Goal: Information Seeking & Learning: Understand process/instructions

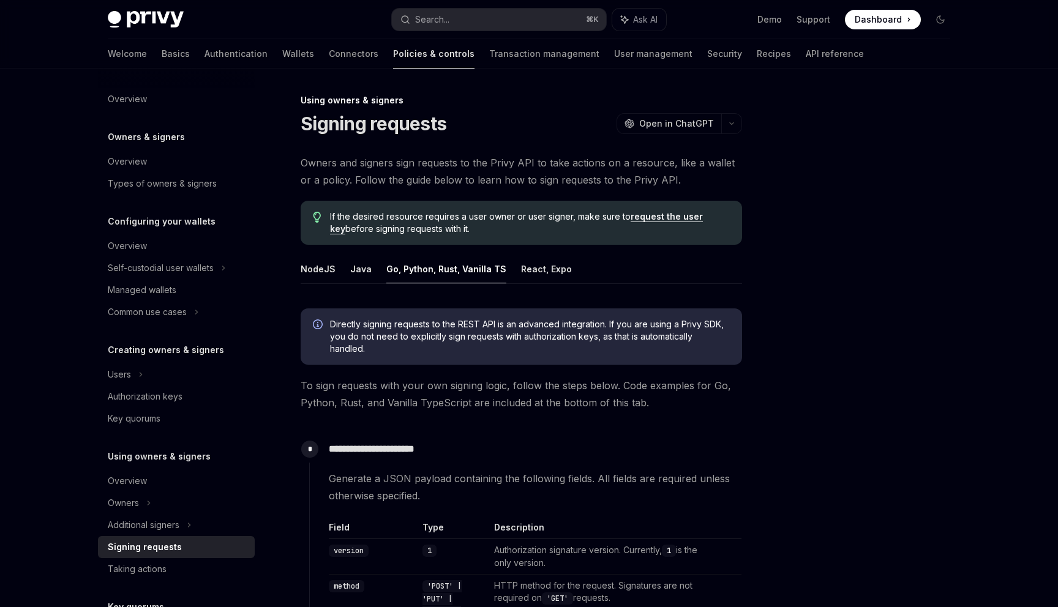
click at [404, 275] on button "Go, Python, Rust, Vanilla TS" at bounding box center [446, 269] width 120 height 29
click at [421, 255] on button "Go, Python, Rust, Vanilla TS" at bounding box center [446, 269] width 120 height 29
click at [421, 266] on button "Go, Python, Rust, Vanilla TS" at bounding box center [446, 269] width 120 height 29
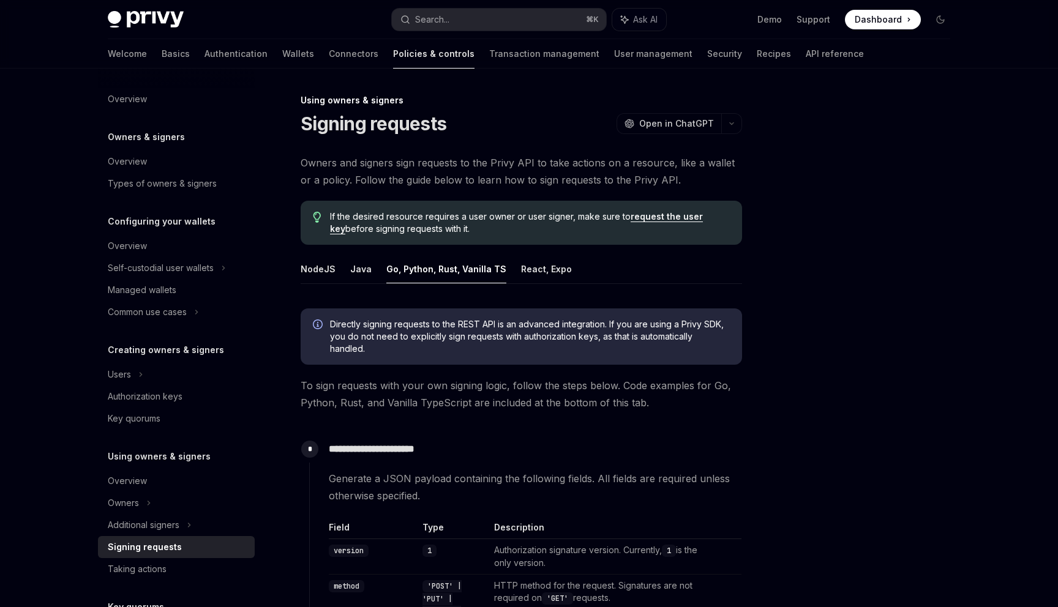
type textarea "*"
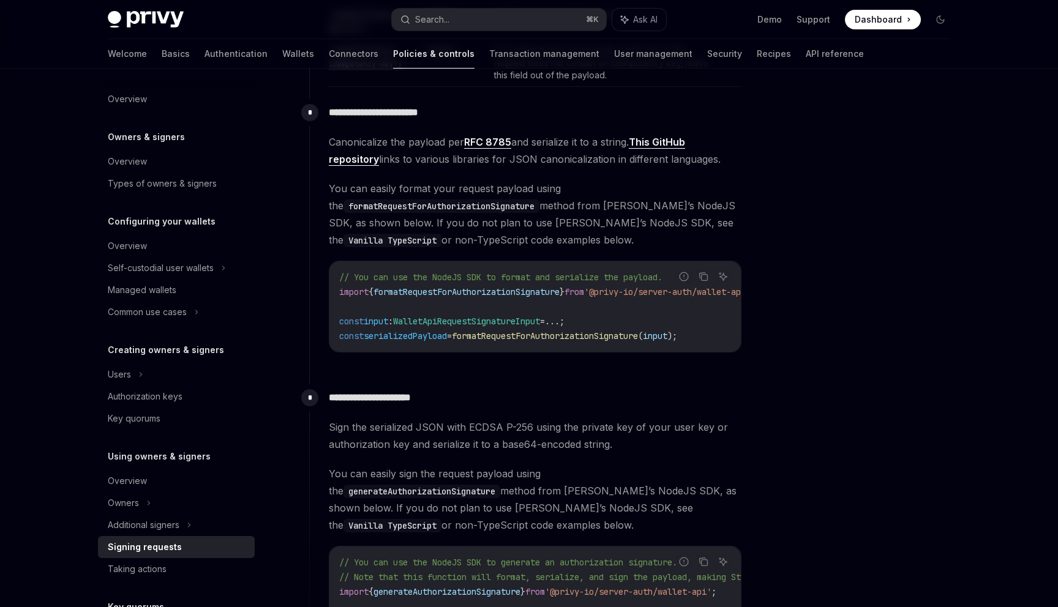
scroll to position [950, 0]
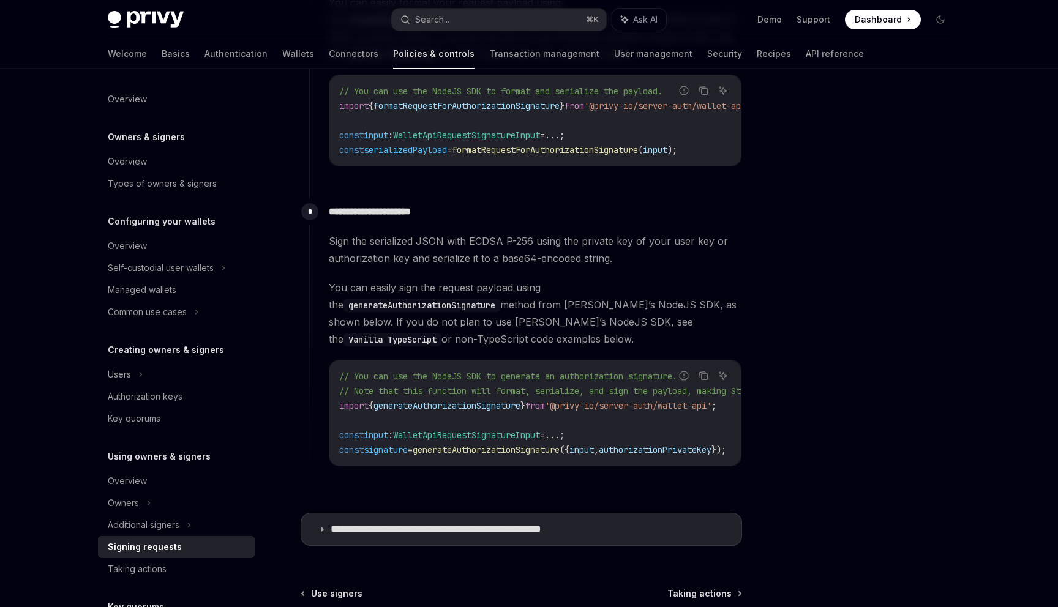
drag, startPoint x: 329, startPoint y: 140, endPoint x: 310, endPoint y: 278, distance: 139.0
click at [329, 141] on div "Report incorrect code Copy Ask AI // You can use the NodeJS SDK to format and s…" at bounding box center [535, 121] width 413 height 92
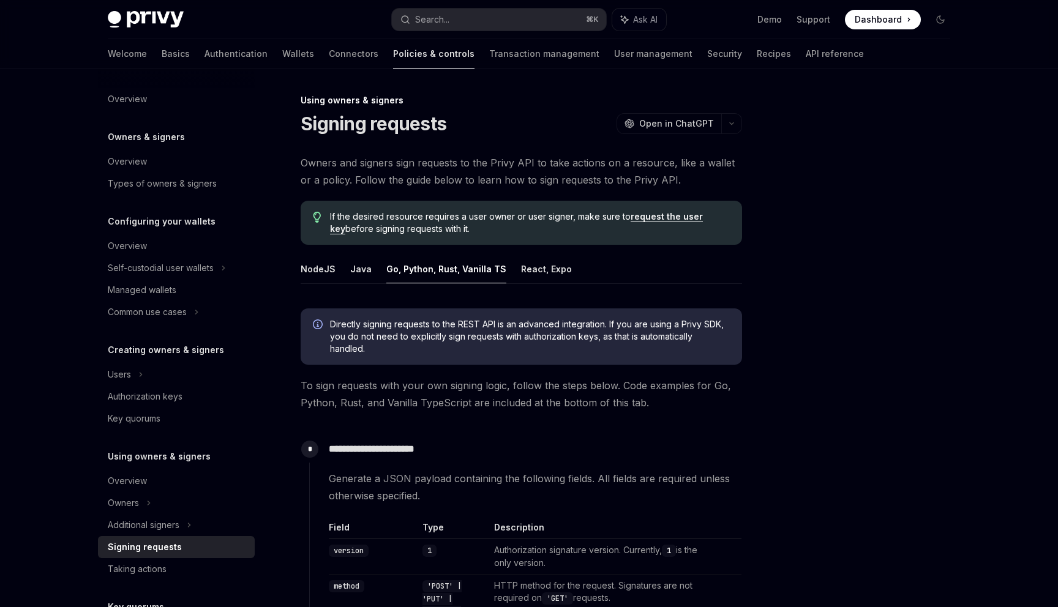
click at [434, 272] on button "Go, Python, Rust, Vanilla TS" at bounding box center [446, 269] width 120 height 29
click at [434, 271] on button "Go, Python, Rust, Vanilla TS" at bounding box center [446, 269] width 120 height 29
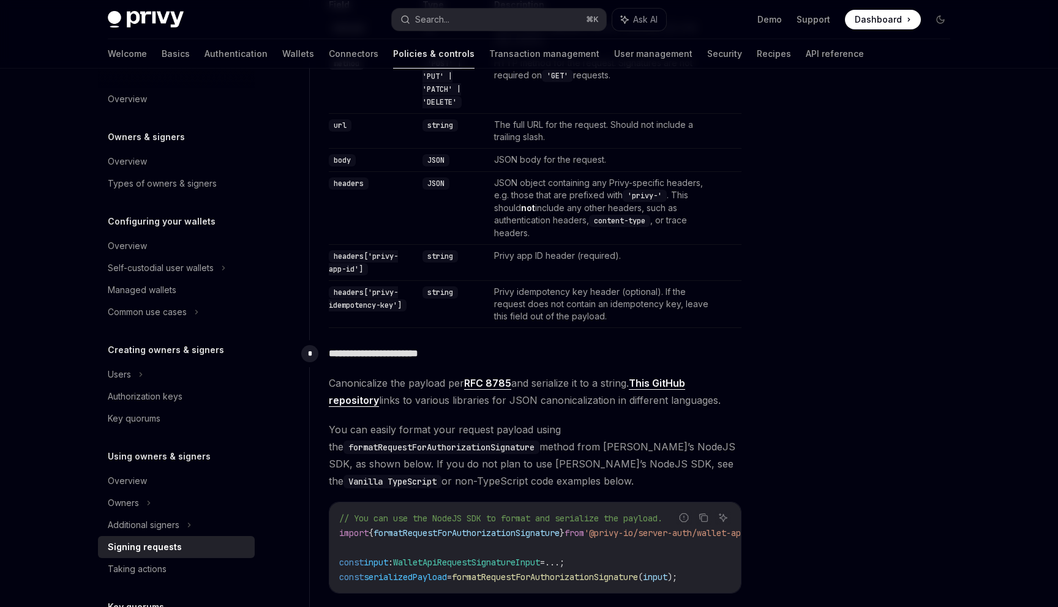
scroll to position [498, 0]
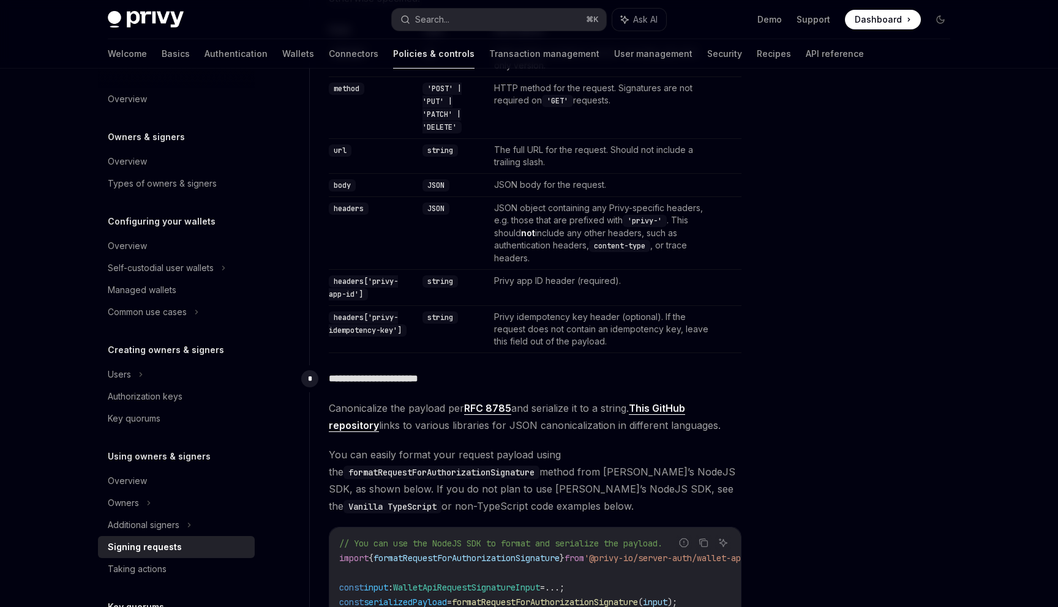
click at [202, 547] on div "Signing requests" at bounding box center [178, 547] width 140 height 15
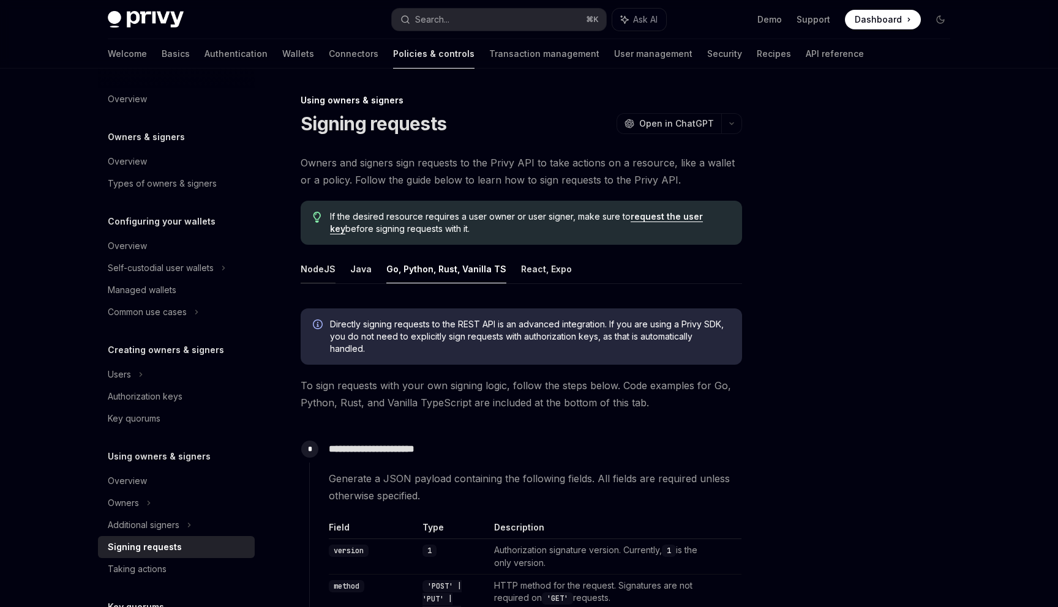
click at [325, 273] on button "NodeJS" at bounding box center [318, 269] width 35 height 29
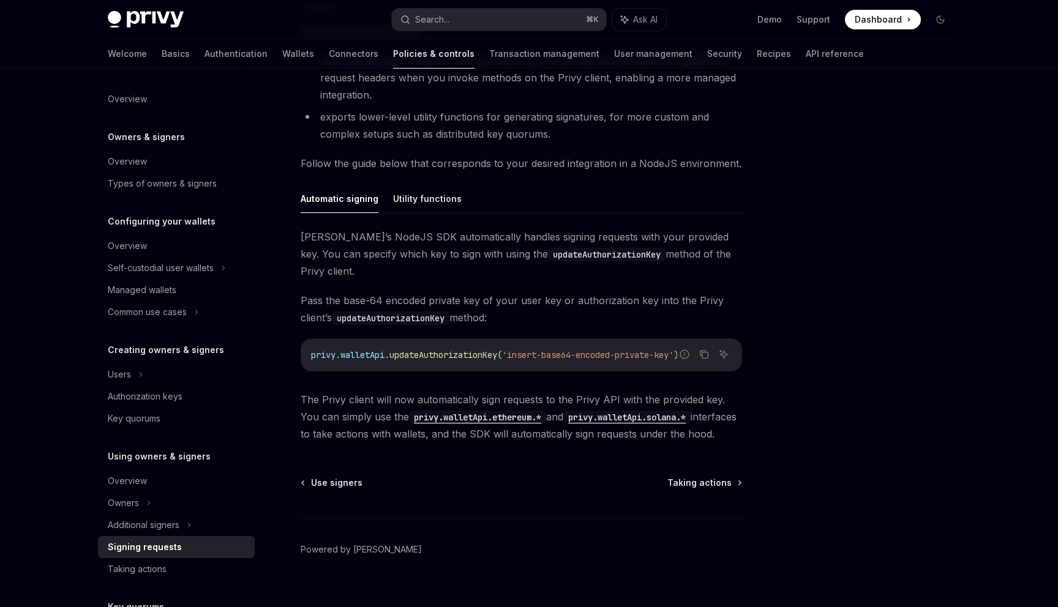
scroll to position [258, 0]
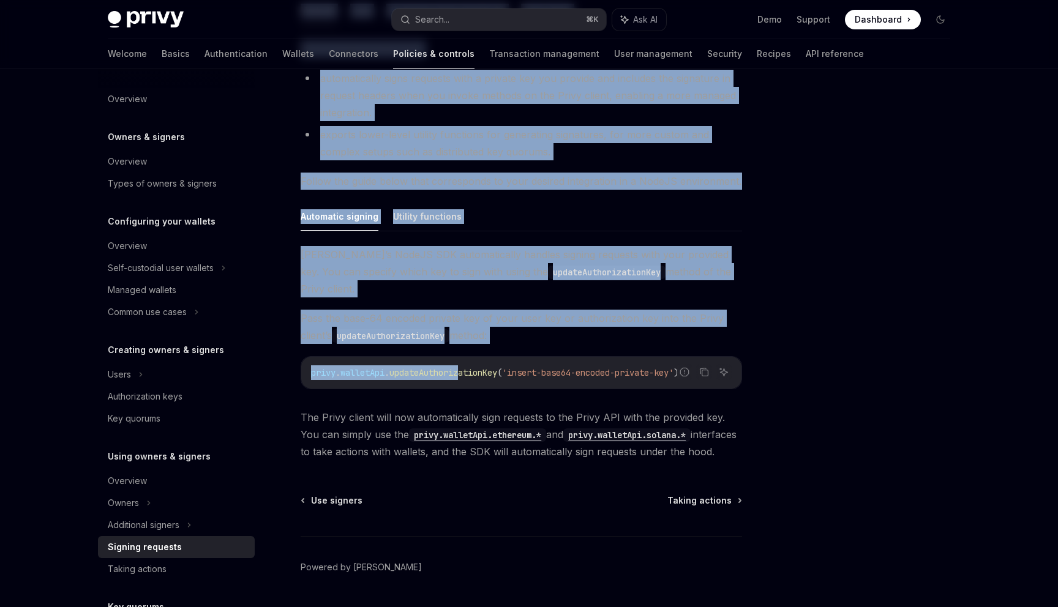
drag, startPoint x: 464, startPoint y: 361, endPoint x: 759, endPoint y: 352, distance: 295.9
click at [759, 352] on div "Using owners & signers Signing requests OpenAI Open in ChatGPT OpenAI Open in C…" at bounding box center [529, 226] width 862 height 832
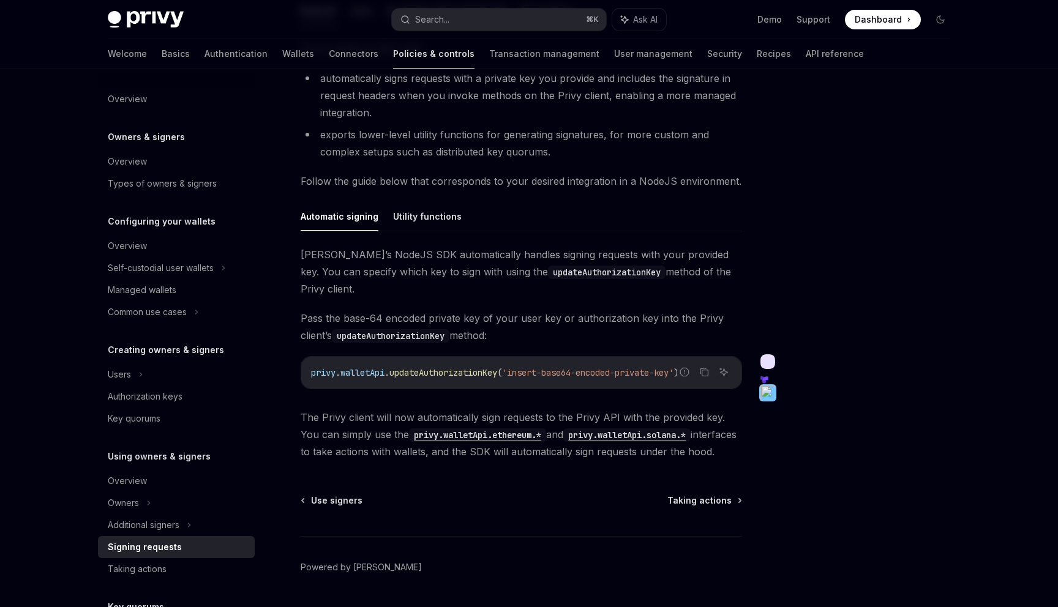
click at [515, 283] on div "Privy’s NodeJS SDK automatically handles signing requests with your provided ke…" at bounding box center [522, 353] width 442 height 214
click at [417, 202] on button "Utility functions" at bounding box center [427, 216] width 69 height 29
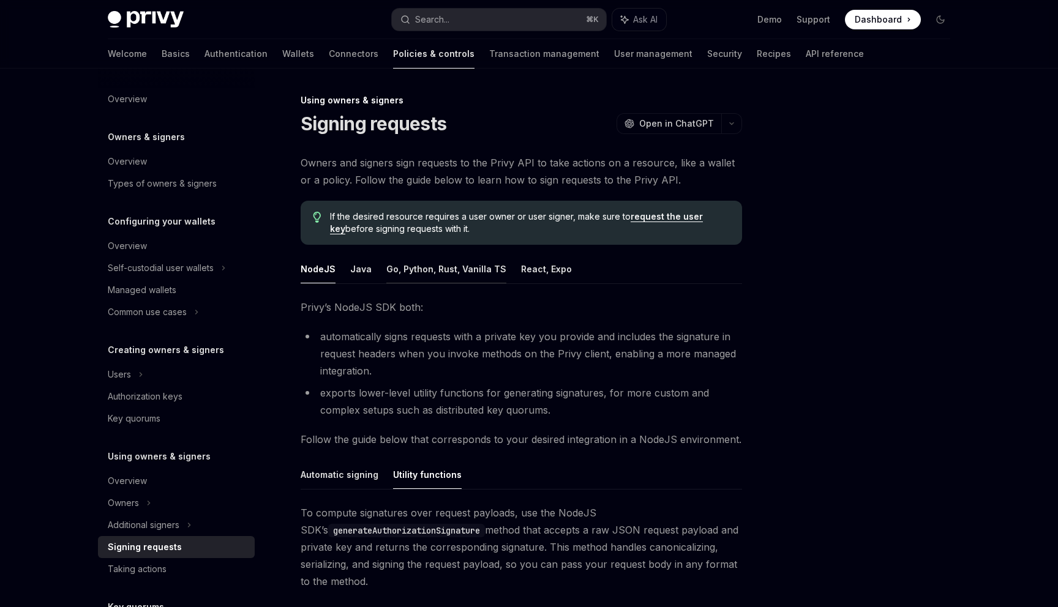
click at [400, 268] on button "Go, Python, Rust, Vanilla TS" at bounding box center [446, 269] width 120 height 29
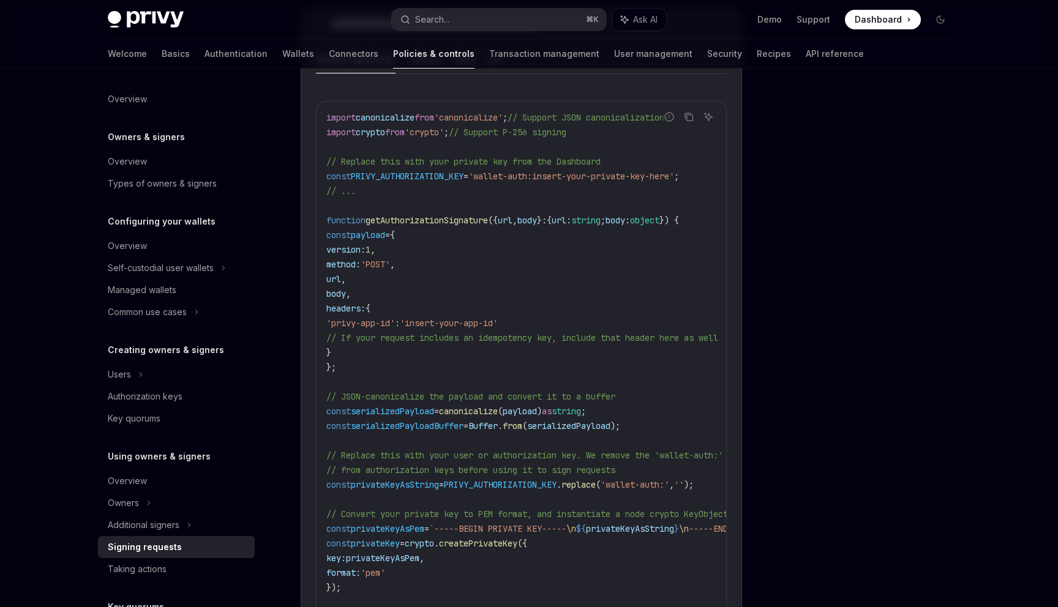
scroll to position [1333, 0]
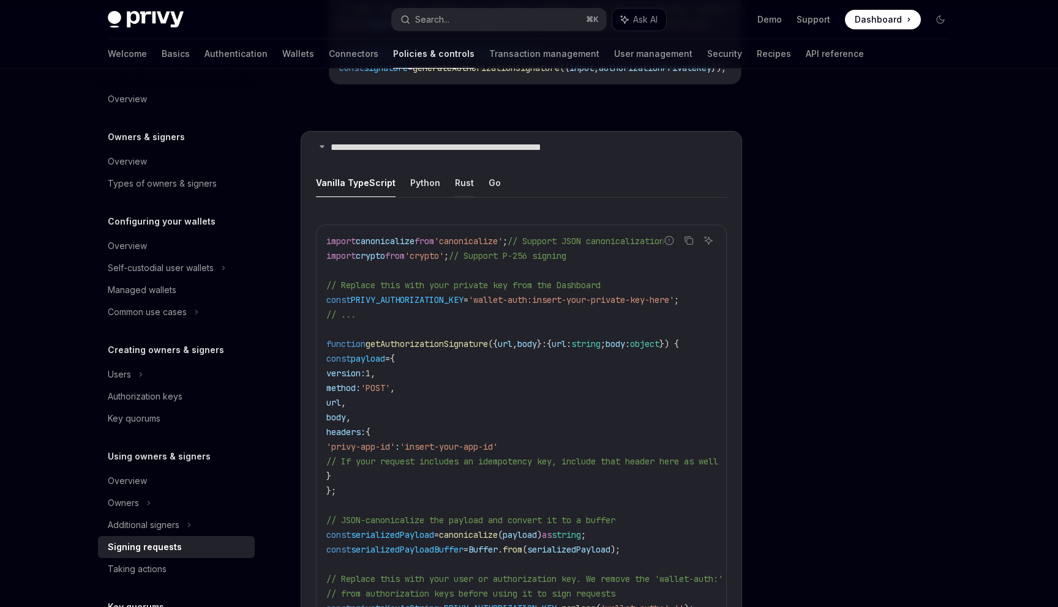
click at [456, 178] on button "Rust" at bounding box center [464, 182] width 19 height 29
type textarea "*"
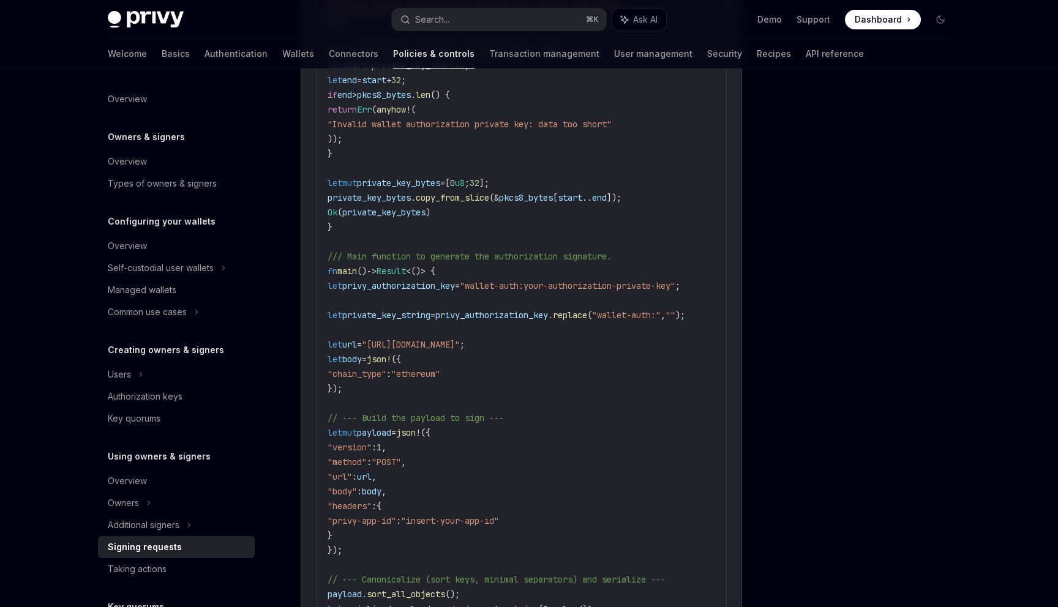
click at [506, 280] on span ""wallet-auth:your-authorization-private-key"" at bounding box center [568, 285] width 216 height 11
drag, startPoint x: 495, startPoint y: 275, endPoint x: 554, endPoint y: 282, distance: 58.6
click at [554, 282] on span ""wallet-auth:your-authorization-private-key"" at bounding box center [568, 285] width 216 height 11
copy span "wallet-auth"
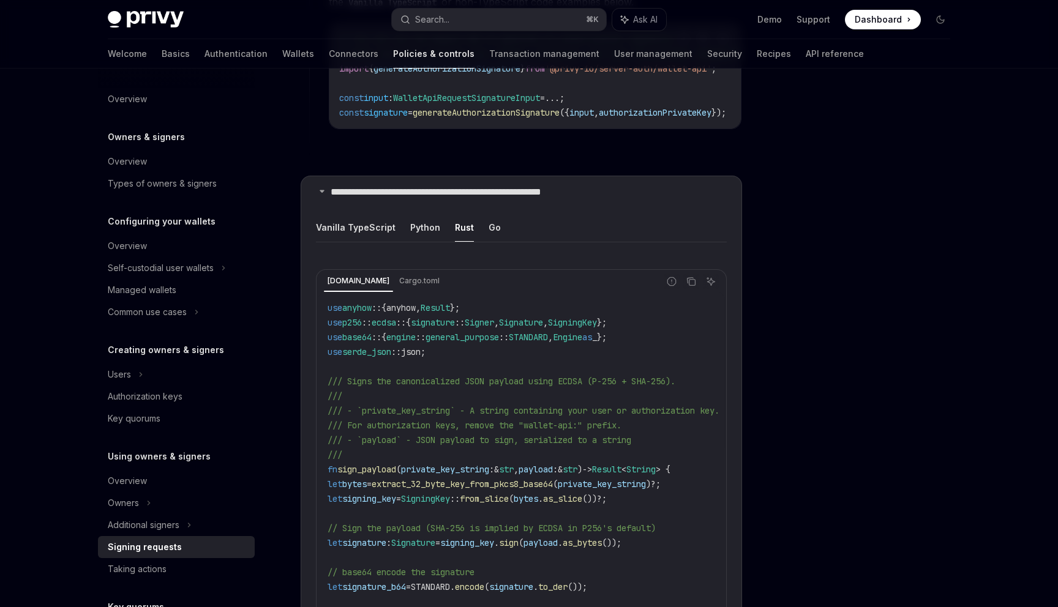
scroll to position [1289, 0]
click at [688, 276] on icon "Copy the contents from the code block" at bounding box center [691, 281] width 10 height 10
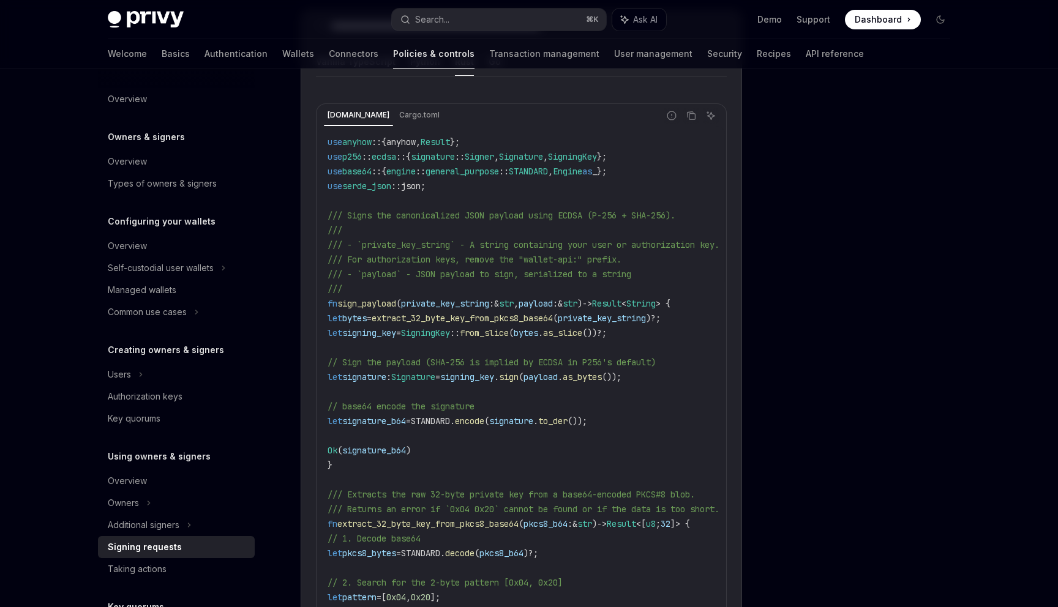
scroll to position [1448, 0]
